Goal: Information Seeking & Learning: Learn about a topic

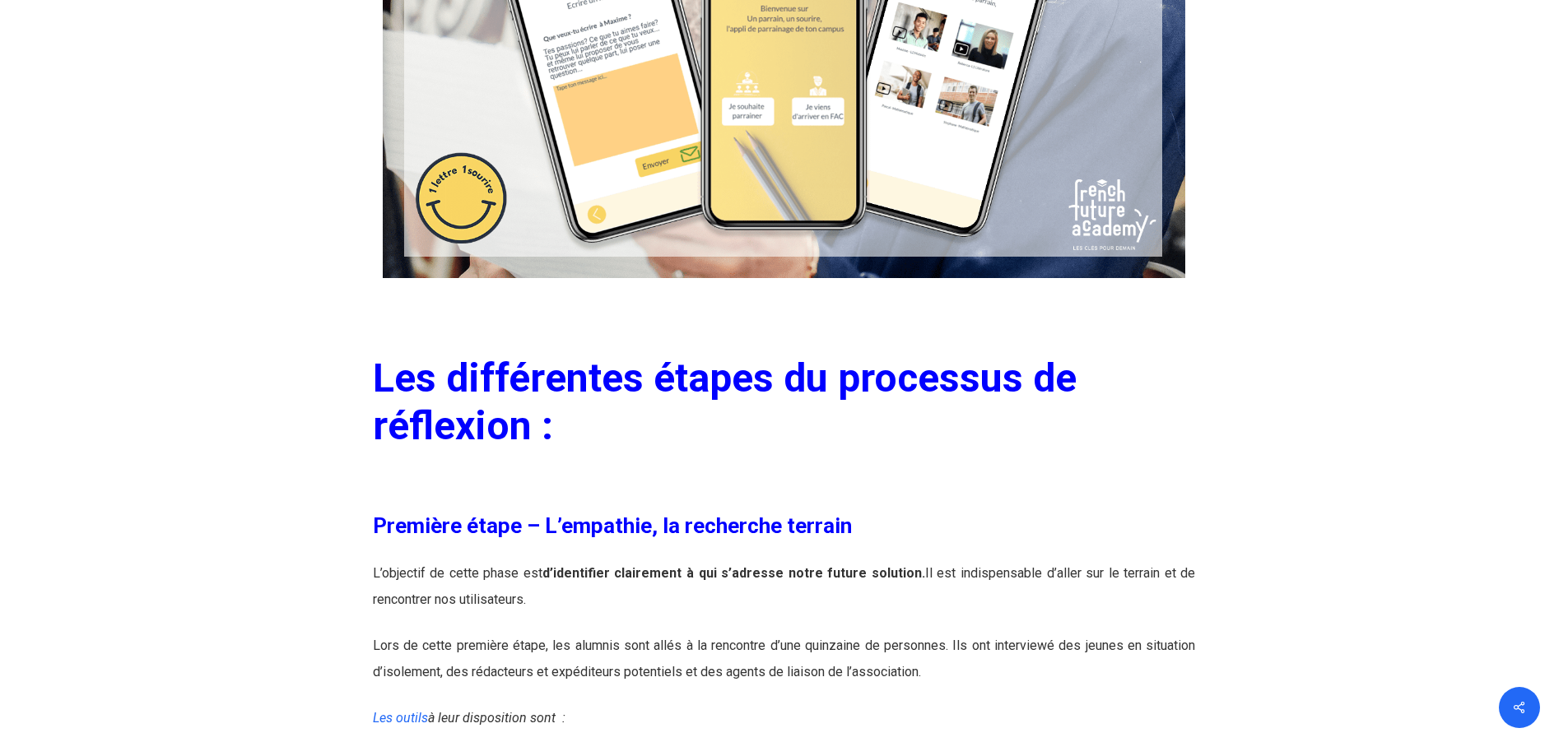
scroll to position [2304, 0]
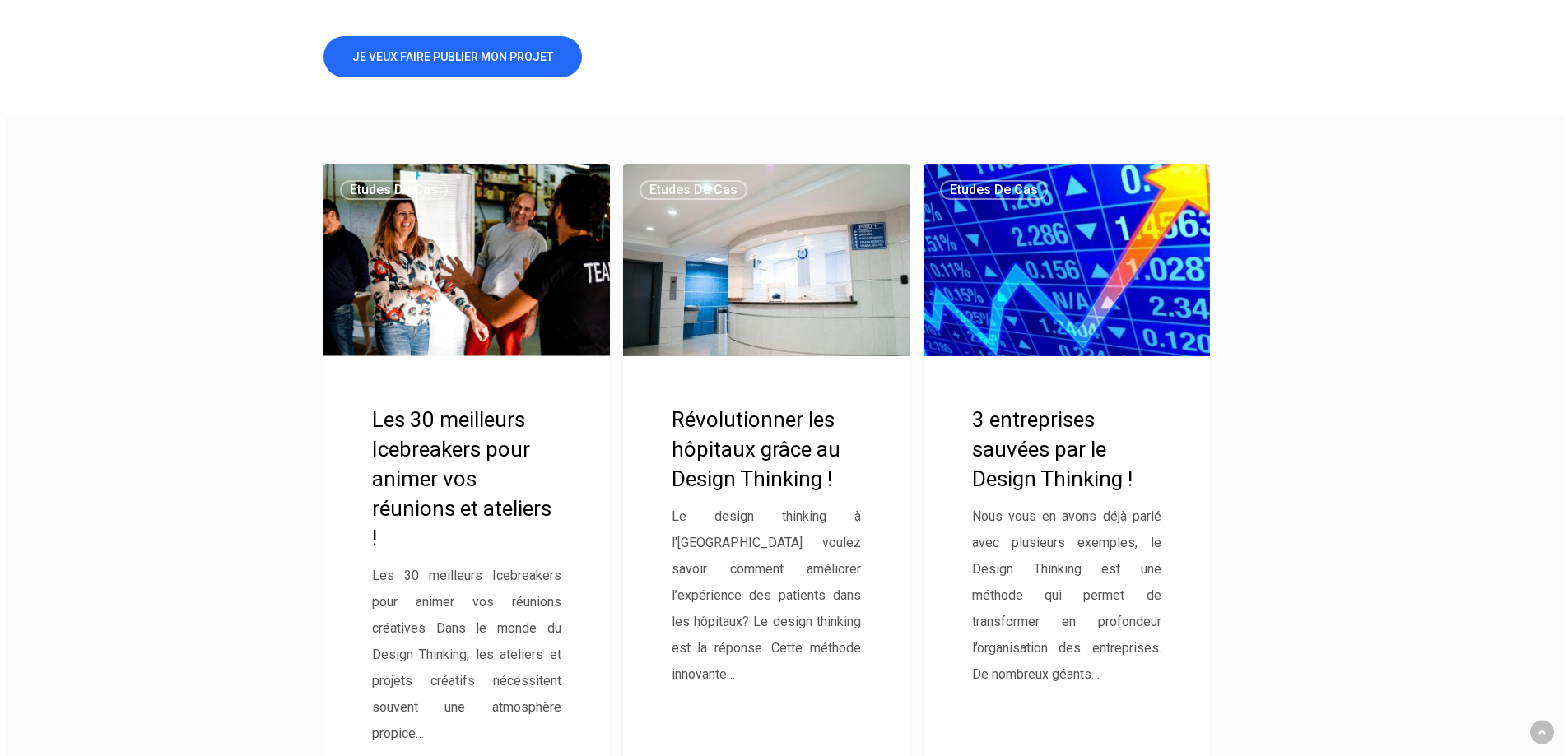
scroll to position [577, 0]
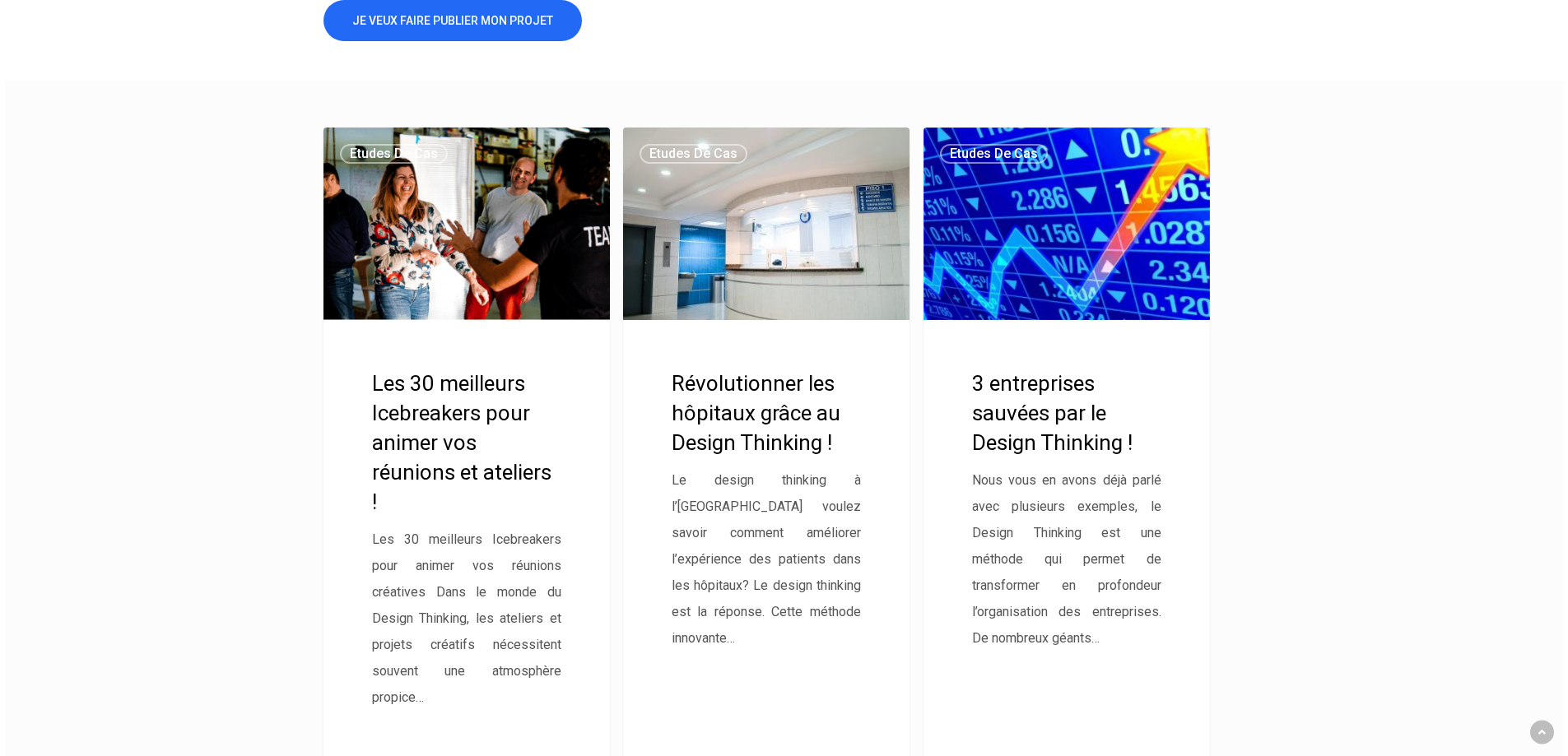
click at [713, 378] on link "Révolutionner les hôpitaux grâce au Design Thinking !" at bounding box center [766, 461] width 286 height 666
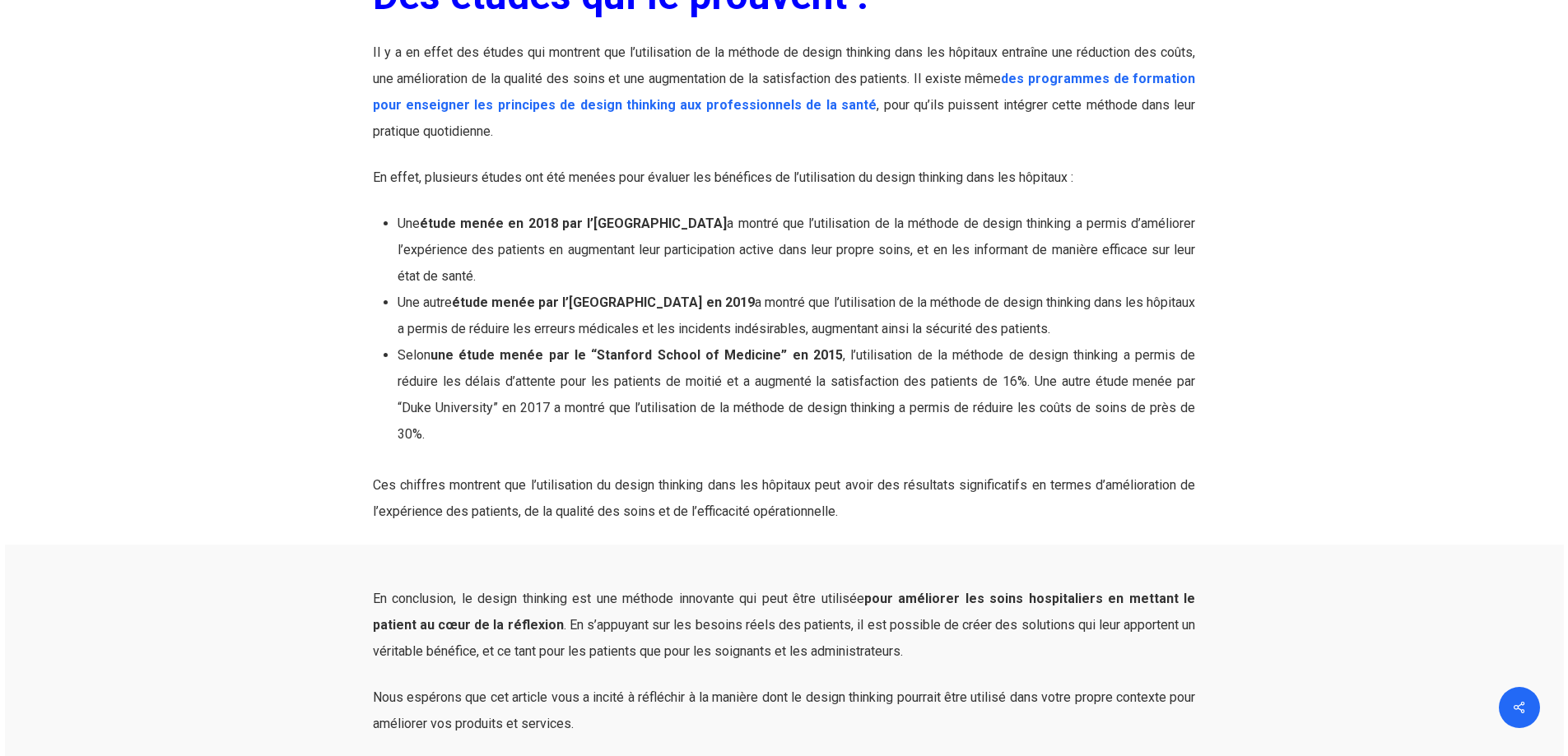
scroll to position [2497, 0]
